Goal: Use online tool/utility: Utilize a website feature to perform a specific function

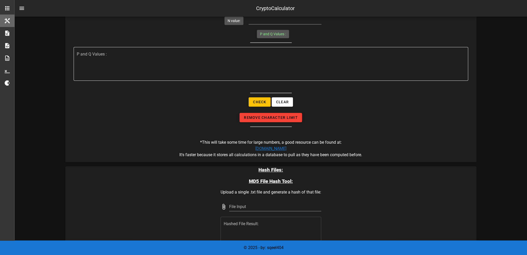
scroll to position [726, 0]
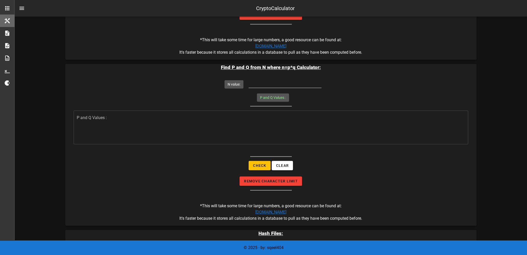
click at [284, 80] on input "N value:" at bounding box center [285, 83] width 73 height 8
type input "1079"
click at [147, 125] on textarea "Factorized Prime Numbers :" at bounding box center [272, 128] width 391 height 31
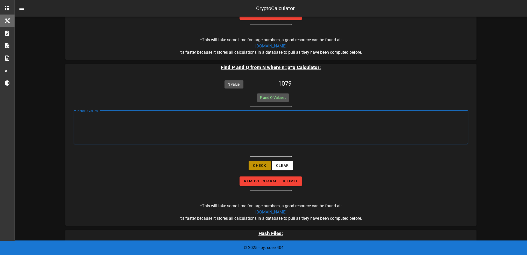
click at [258, 166] on button "Check" at bounding box center [260, 165] width 22 height 9
click at [147, 123] on textarea "(p: 83), (q: 13)" at bounding box center [272, 128] width 391 height 31
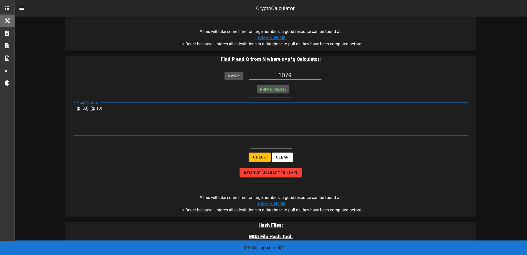
scroll to position [734, 0]
click at [127, 127] on textarea "(p: 83), (q: 13)" at bounding box center [272, 120] width 391 height 31
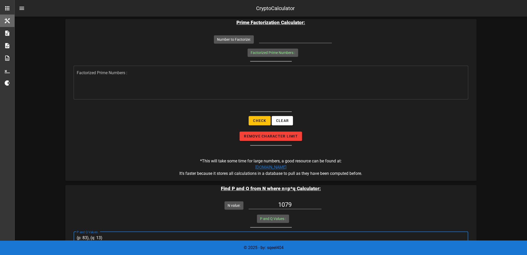
scroll to position [674, 0]
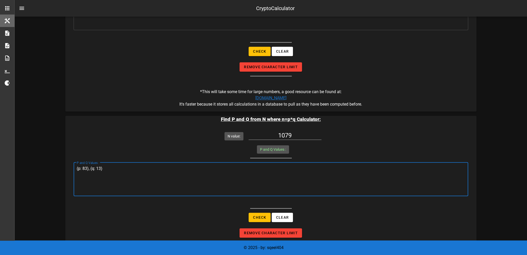
click at [340, 180] on textarea "(p: 83), (q: 13)" at bounding box center [272, 180] width 391 height 31
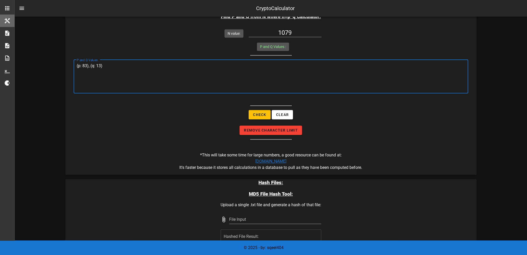
scroll to position [778, 0]
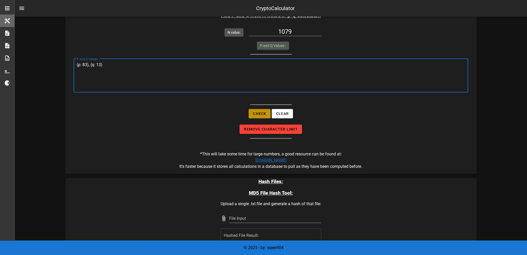
click at [258, 112] on span "Check" at bounding box center [259, 113] width 13 height 4
type textarea "(p: 83), (q: 13)"
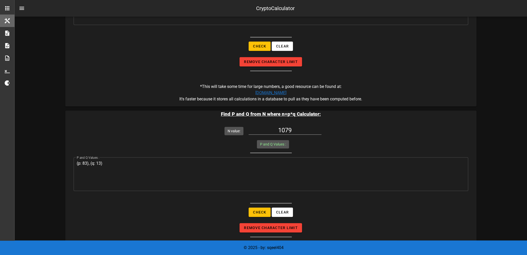
scroll to position [682, 0]
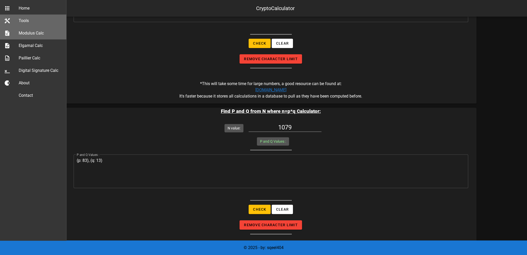
click at [41, 35] on div "Modulus Calc" at bounding box center [41, 33] width 44 height 5
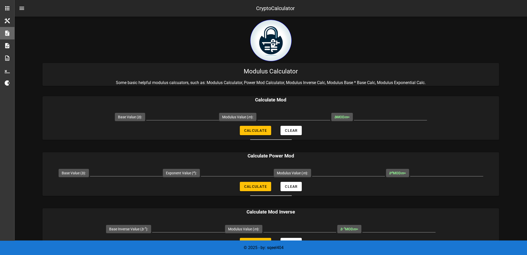
click at [339, 171] on input "Modulus Value ( m ):" at bounding box center [348, 172] width 73 height 8
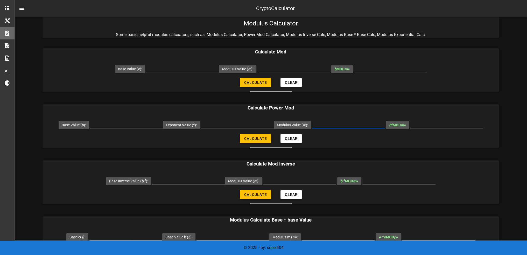
scroll to position [52, 0]
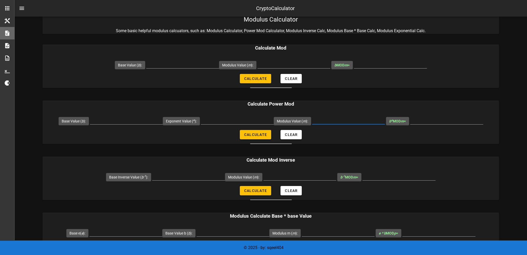
click at [298, 166] on div "Calculate Mod Inverse Base Inverse Value ( b -1 ): Modulus Value ( m ): b -1 MO…" at bounding box center [271, 178] width 456 height 44
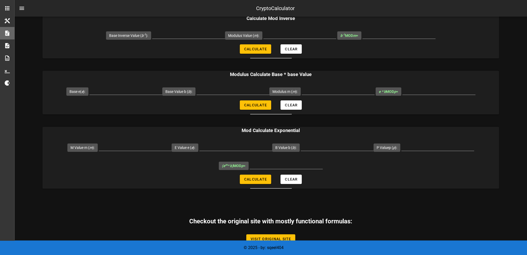
scroll to position [130, 0]
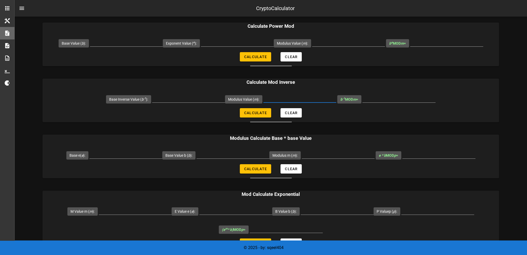
click at [280, 98] on input "Modulus Value ( m ):" at bounding box center [299, 98] width 73 height 8
click at [191, 98] on input "Base Inverse Value ( b -1 ):" at bounding box center [188, 98] width 73 height 8
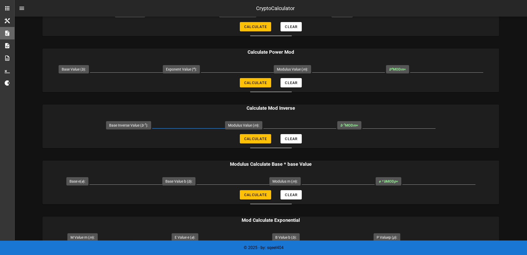
scroll to position [0, 0]
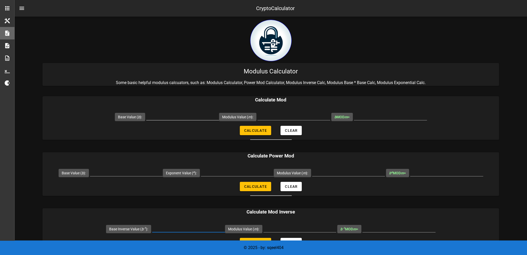
click at [175, 116] on input "Base Value ( b ):" at bounding box center [182, 116] width 73 height 8
click at [178, 117] on input "Base Value ( b ):" at bounding box center [182, 116] width 73 height 8
type input "1079"
click at [255, 130] on span "Calculate" at bounding box center [255, 130] width 23 height 4
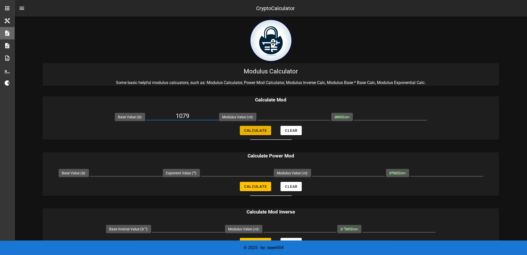
type input "All fields are required"
click at [271, 116] on input "Modulus Value ( m ):" at bounding box center [293, 116] width 73 height 8
type input "43"
click at [257, 125] on div "Modulus Value ( m ): 43" at bounding box center [274, 117] width 111 height 18
click at [255, 130] on span "Calculate" at bounding box center [255, 130] width 23 height 4
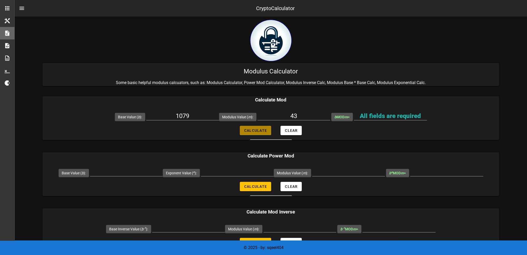
type input "4"
click at [401, 115] on input "4" at bounding box center [390, 116] width 73 height 8
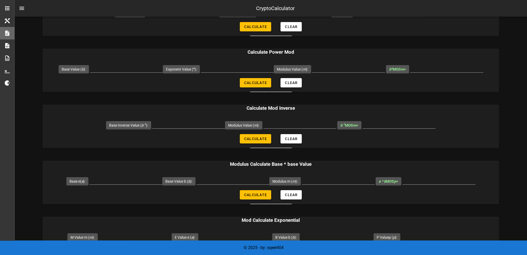
click at [362, 176] on input "Modulus m ( m ):" at bounding box center [338, 180] width 73 height 8
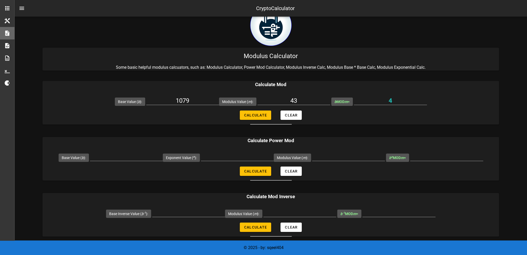
scroll to position [0, 0]
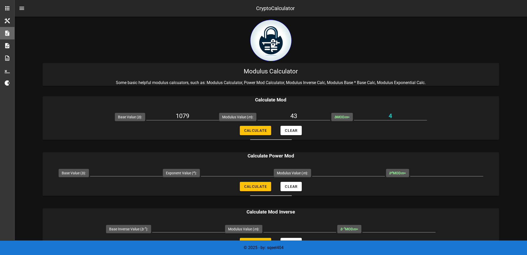
click at [269, 45] on img at bounding box center [270, 40] width 41 height 41
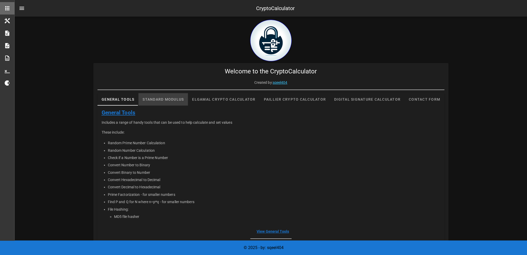
click at [174, 100] on div "Standard Modulus" at bounding box center [163, 99] width 50 height 12
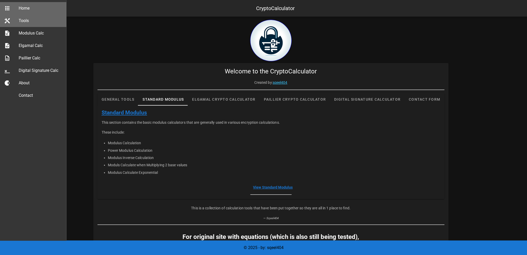
click at [27, 22] on div "Tools" at bounding box center [41, 20] width 44 height 5
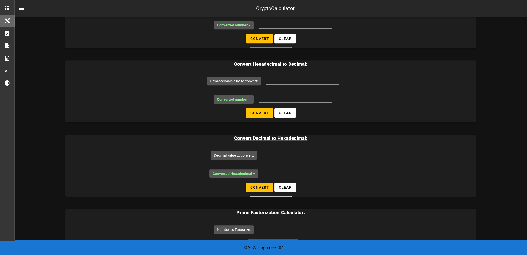
scroll to position [544, 0]
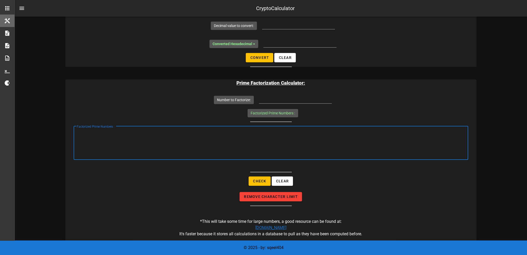
click at [281, 131] on textarea "Factorized Prime Numbers :" at bounding box center [272, 144] width 391 height 31
click at [279, 100] on input "Number to Factorize:" at bounding box center [295, 99] width 73 height 8
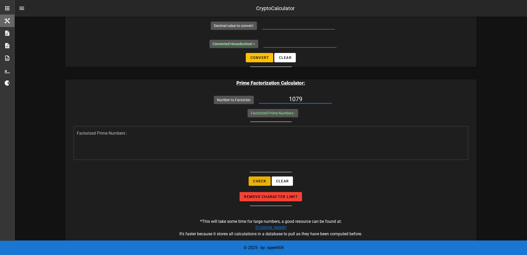
type input "1079"
click at [257, 181] on span "Check" at bounding box center [259, 181] width 13 height 4
type textarea "{"13":1,"83":1}"
click at [108, 132] on textarea "{"13":1,"83":1}" at bounding box center [272, 144] width 391 height 31
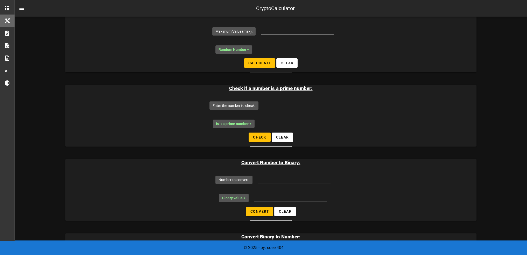
scroll to position [104, 0]
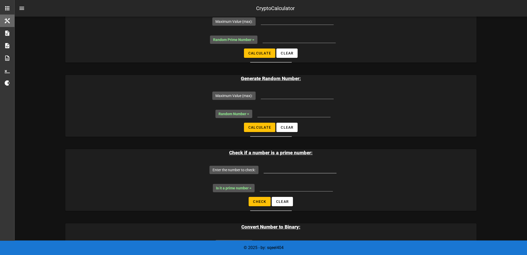
click at [287, 175] on div at bounding box center [300, 177] width 73 height 4
click at [286, 166] on input "Enter the number to check:" at bounding box center [300, 169] width 73 height 8
type input "1079"
click at [257, 203] on span "Check" at bounding box center [259, 201] width 13 height 4
type input "NO! it is NOT a prime"
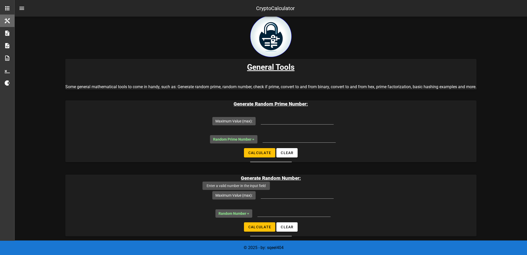
scroll to position [0, 0]
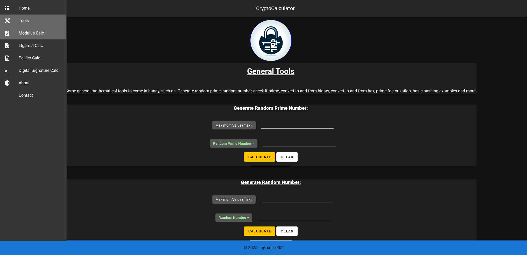
click at [48, 37] on div "Modulus Calc" at bounding box center [41, 32] width 44 height 11
